Goal: Find specific fact: Find contact information

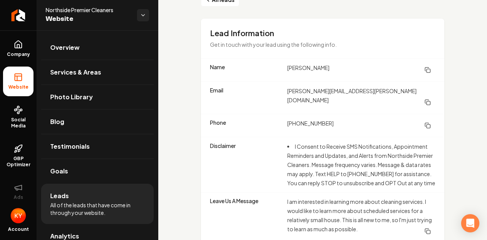
scroll to position [26, 0]
click at [328, 118] on dd "[PHONE_NUMBER]" at bounding box center [361, 125] width 148 height 14
drag, startPoint x: 328, startPoint y: 113, endPoint x: 289, endPoint y: 117, distance: 39.7
click at [289, 118] on dd "[PHONE_NUMBER]" at bounding box center [361, 125] width 148 height 14
copy dd "[PHONE_NUMBER]"
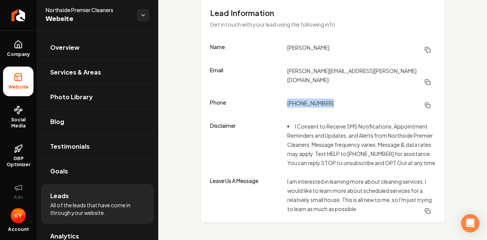
scroll to position [0, 0]
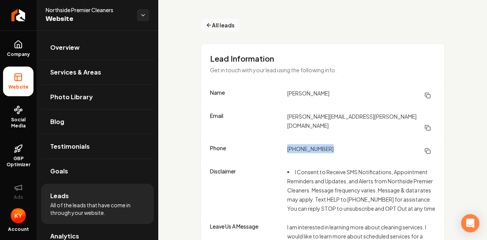
click at [222, 24] on span "All leads" at bounding box center [223, 25] width 22 height 8
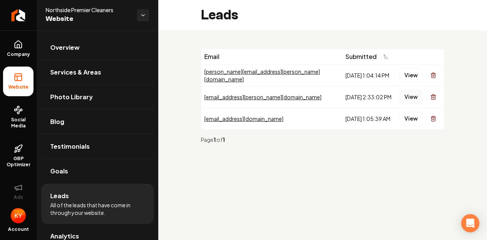
click at [412, 96] on button "View" at bounding box center [411, 97] width 23 height 14
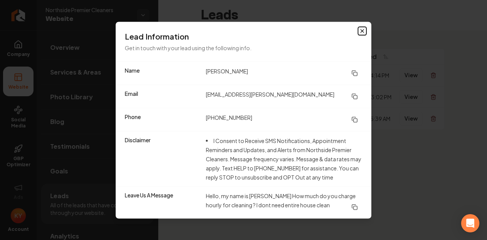
click at [364, 30] on icon "button" at bounding box center [362, 31] width 6 height 6
